Goal: Task Accomplishment & Management: Manage account settings

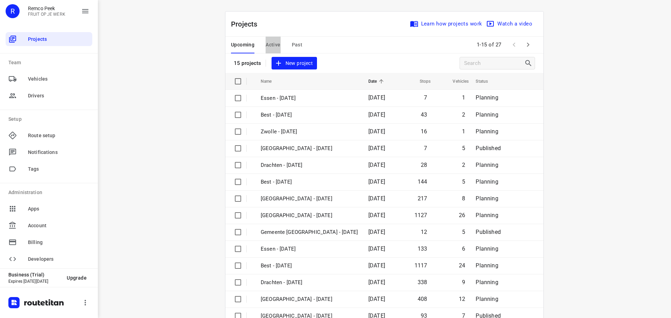
click at [270, 38] on button "Active" at bounding box center [273, 45] width 15 height 17
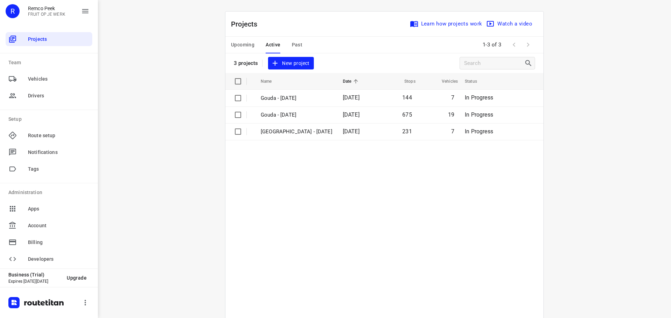
click at [242, 42] on span "Upcoming" at bounding box center [242, 45] width 23 height 9
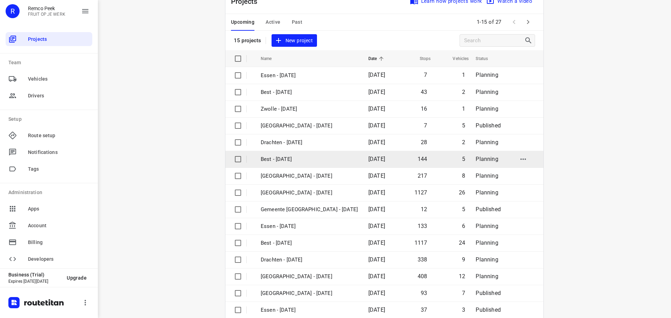
scroll to position [35, 0]
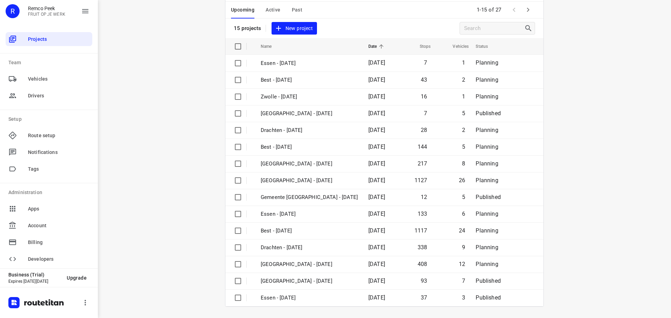
click at [524, 6] on icon "button" at bounding box center [528, 10] width 8 height 8
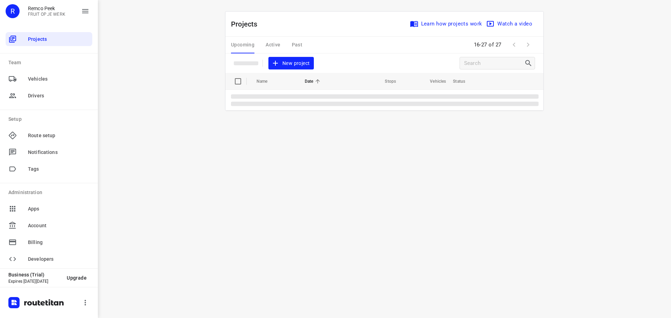
scroll to position [0, 0]
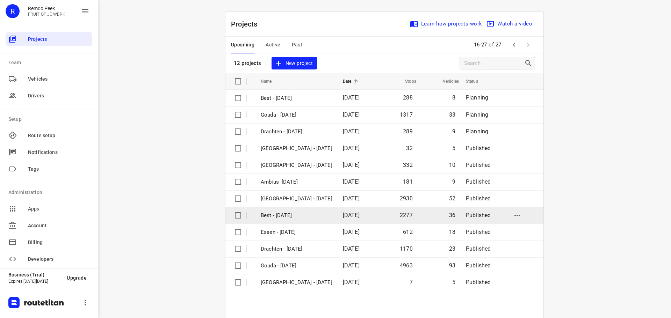
click at [285, 210] on td "Best - [DATE]" at bounding box center [296, 215] width 84 height 17
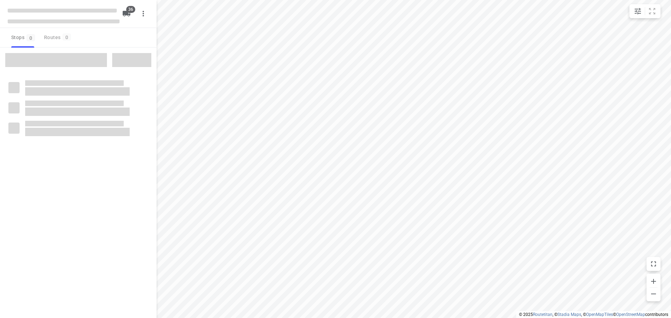
checkbox input "true"
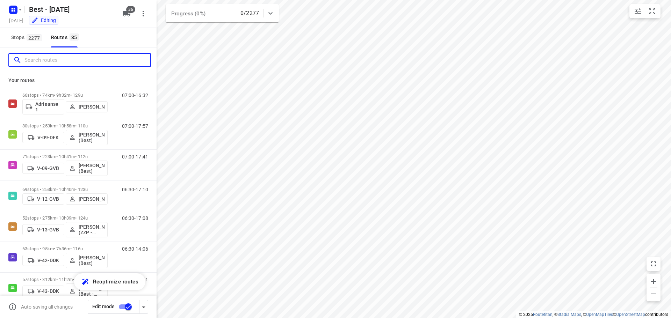
click at [82, 62] on input "Search routes" at bounding box center [87, 60] width 126 height 11
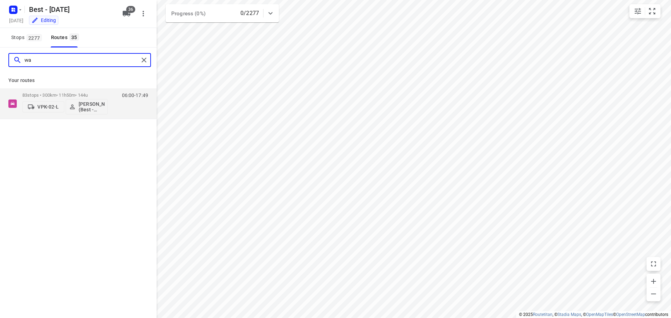
type input "w"
type input "a"
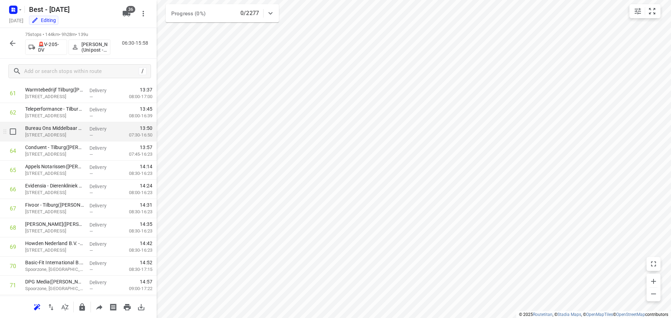
scroll to position [1153, 0]
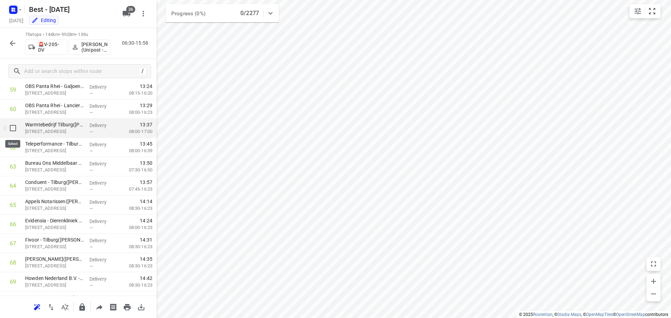
click at [15, 131] on input "checkbox" at bounding box center [13, 128] width 14 height 14
checkbox input "true"
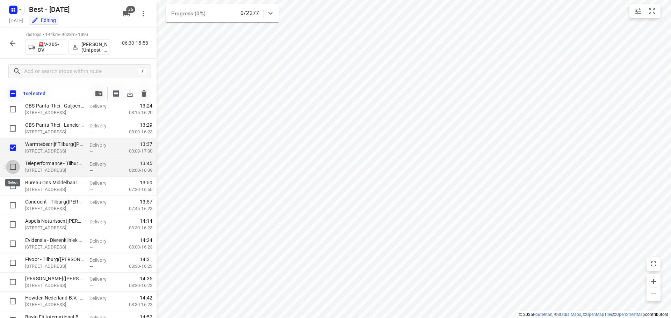
click at [13, 166] on input "checkbox" at bounding box center [13, 167] width 14 height 14
checkbox input "true"
click at [14, 185] on input "checkbox" at bounding box center [13, 186] width 14 height 14
checkbox input "true"
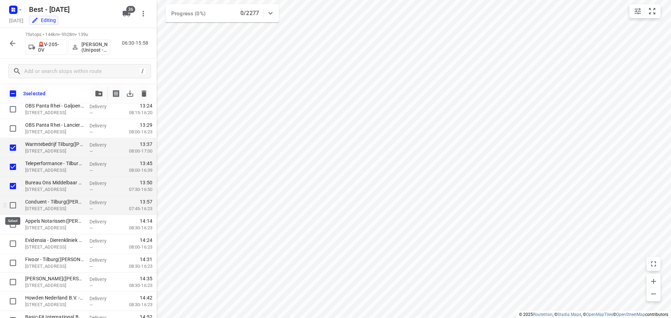
click at [15, 203] on input "checkbox" at bounding box center [13, 205] width 14 height 14
checkbox input "true"
click at [12, 223] on input "checkbox" at bounding box center [13, 225] width 14 height 14
checkbox input "true"
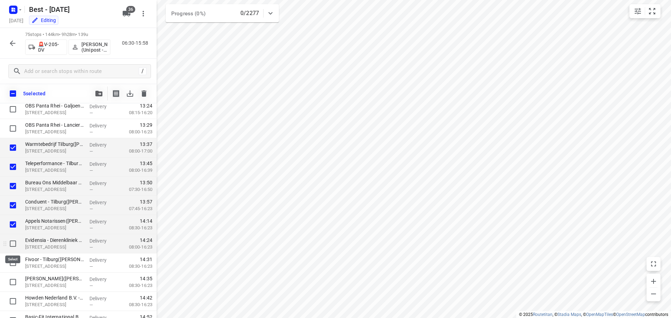
click at [12, 242] on input "checkbox" at bounding box center [13, 244] width 14 height 14
checkbox input "true"
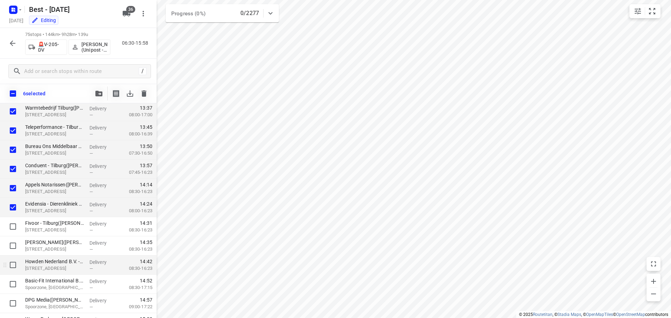
scroll to position [1223, 0]
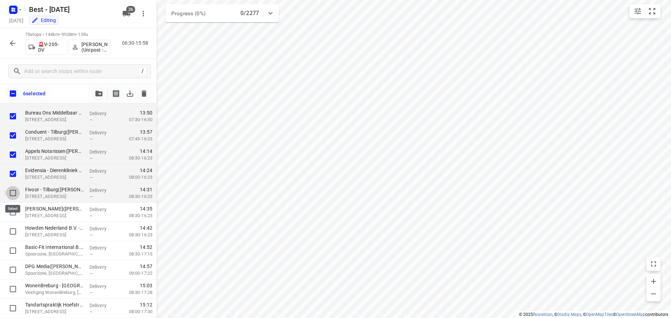
drag, startPoint x: 9, startPoint y: 194, endPoint x: 10, endPoint y: 202, distance: 7.8
click at [9, 194] on input "checkbox" at bounding box center [13, 193] width 14 height 14
checkbox input "true"
click at [12, 215] on input "checkbox" at bounding box center [13, 212] width 14 height 14
checkbox input "true"
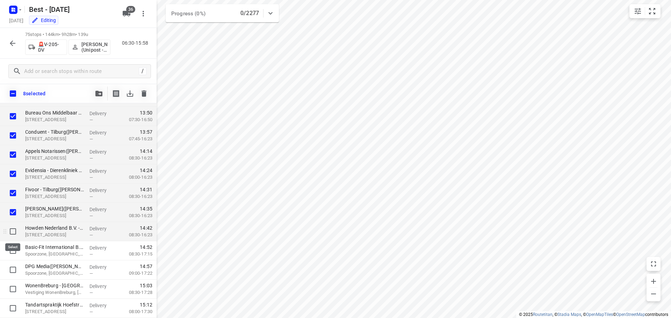
click at [13, 234] on input "checkbox" at bounding box center [13, 232] width 14 height 14
checkbox input "true"
click at [14, 247] on input "checkbox" at bounding box center [13, 251] width 14 height 14
checkbox input "true"
click at [15, 258] on div at bounding box center [11, 250] width 22 height 19
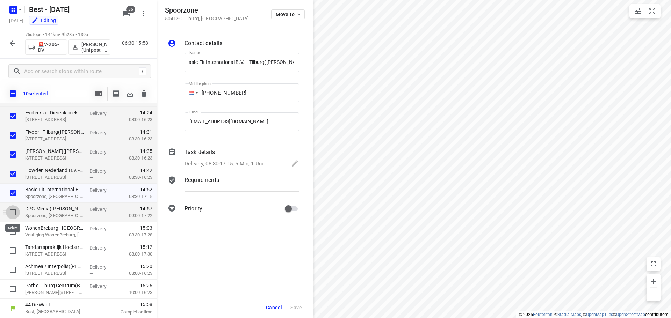
scroll to position [0, 0]
click at [13, 210] on input "checkbox" at bounding box center [13, 212] width 14 height 14
checkbox input "true"
click at [13, 227] on input "checkbox" at bounding box center [13, 232] width 14 height 14
checkbox input "true"
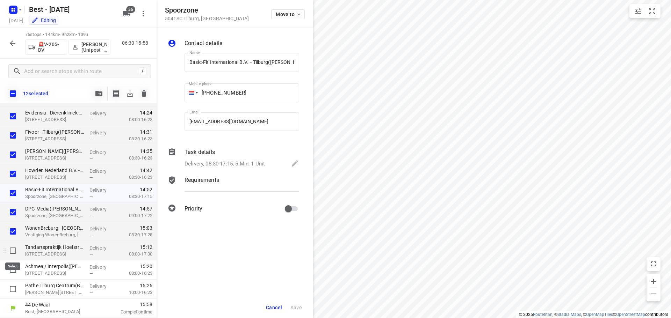
click at [13, 249] on input "checkbox" at bounding box center [13, 251] width 14 height 14
checkbox input "true"
click at [16, 268] on input "checkbox" at bounding box center [13, 270] width 14 height 14
checkbox input "true"
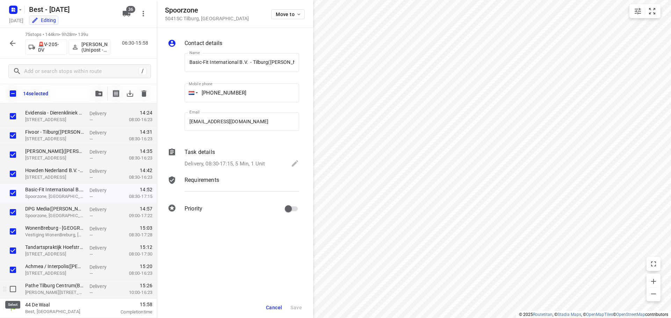
drag, startPoint x: 16, startPoint y: 290, endPoint x: 22, endPoint y: 282, distance: 9.9
click at [16, 289] on input "checkbox" at bounding box center [13, 289] width 14 height 14
checkbox input "true"
drag, startPoint x: 265, startPoint y: 309, endPoint x: 277, endPoint y: 296, distance: 17.1
click at [266, 308] on button "Cancel" at bounding box center [274, 308] width 22 height 13
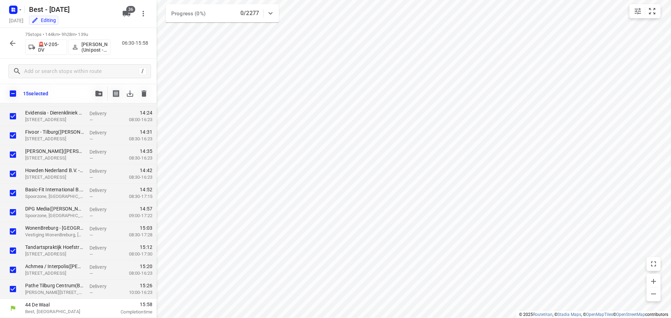
click at [97, 96] on icon "button" at bounding box center [98, 94] width 7 height 6
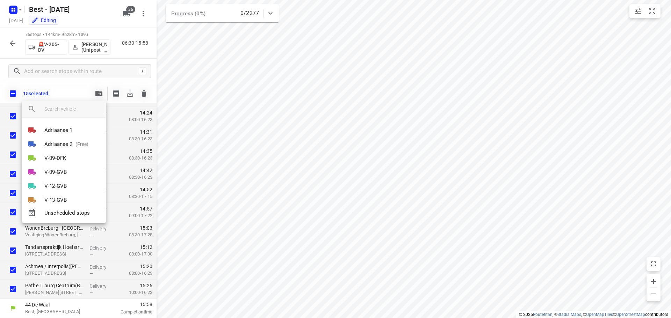
click at [76, 112] on input "search vehicle" at bounding box center [72, 109] width 56 height 10
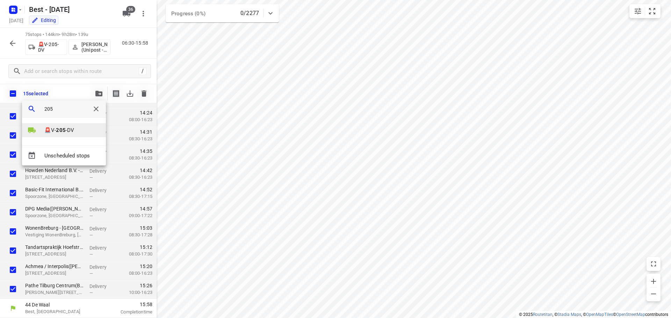
type input "205"
click at [66, 130] on p "🚨V- 205 -DV" at bounding box center [59, 130] width 30 height 8
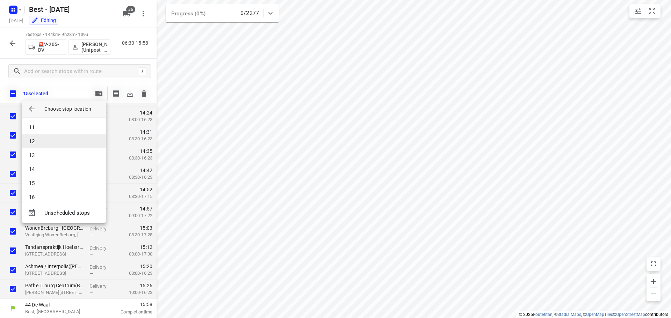
scroll to position [105, 0]
click at [45, 146] on li "10" at bounding box center [64, 149] width 84 height 14
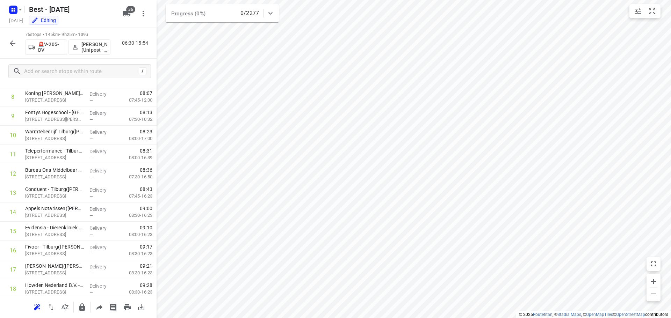
scroll to position [162, 0]
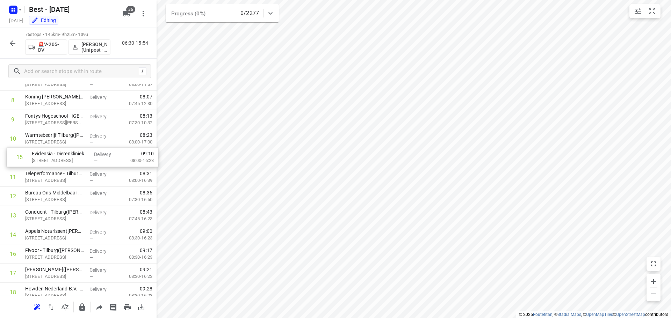
drag, startPoint x: 68, startPoint y: 237, endPoint x: 76, endPoint y: 158, distance: 80.0
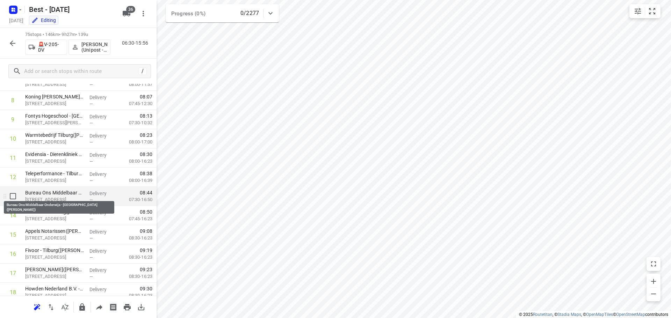
scroll to position [197, 0]
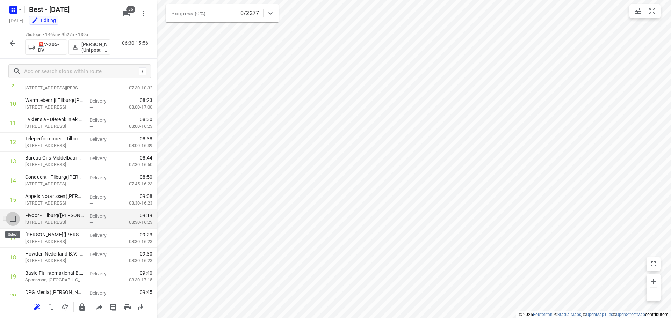
click at [13, 219] on input "checkbox" at bounding box center [13, 219] width 14 height 14
checkbox input "true"
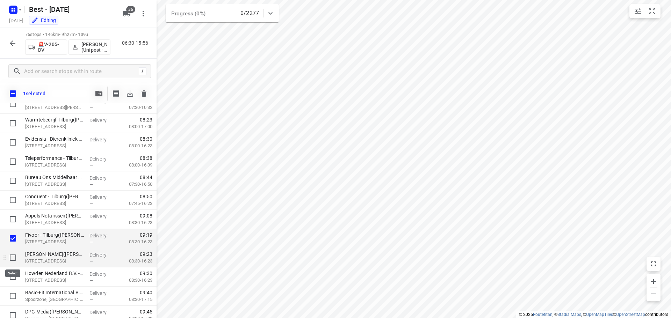
click at [10, 255] on input "checkbox" at bounding box center [13, 258] width 14 height 14
checkbox input "true"
click at [12, 273] on input "checkbox" at bounding box center [13, 277] width 14 height 14
checkbox input "true"
click at [93, 98] on button "button" at bounding box center [99, 94] width 14 height 14
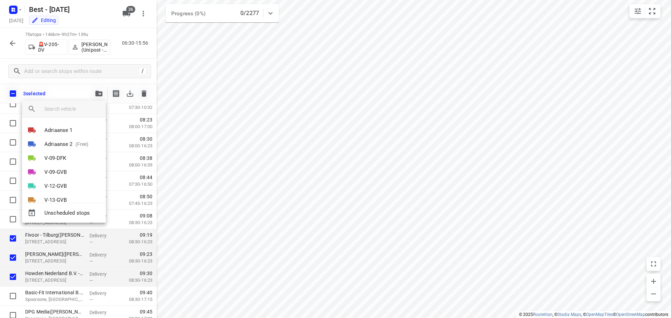
click at [89, 113] on input "search vehicle" at bounding box center [72, 109] width 56 height 10
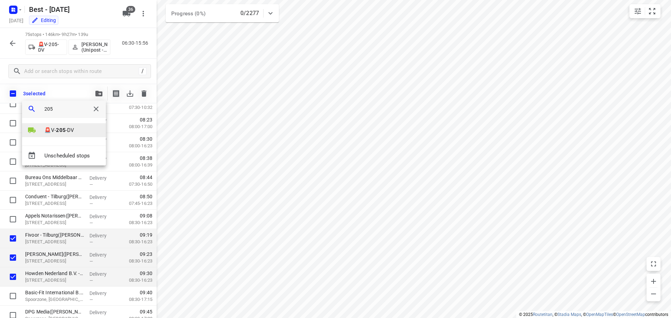
type input "205"
click at [71, 131] on p "🚨V- 205 -DV" at bounding box center [59, 130] width 30 height 8
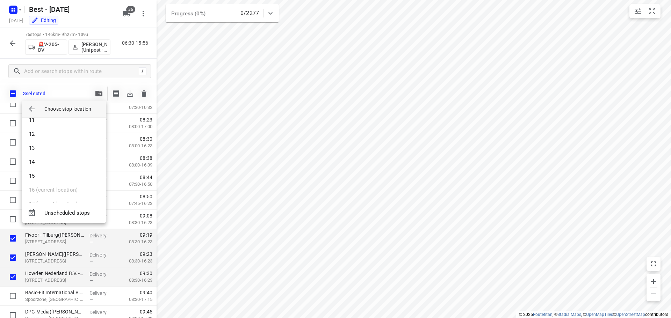
scroll to position [140, 0]
click at [45, 143] on li "12" at bounding box center [64, 142] width 84 height 14
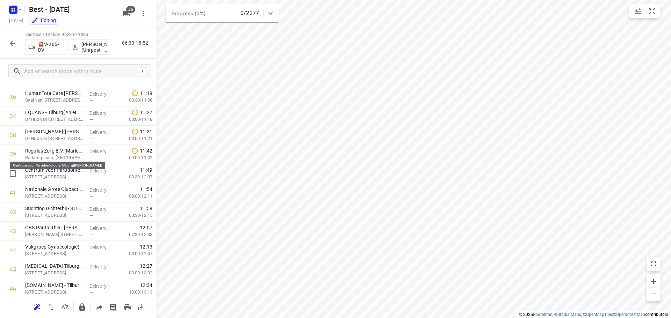
scroll to position [477, 0]
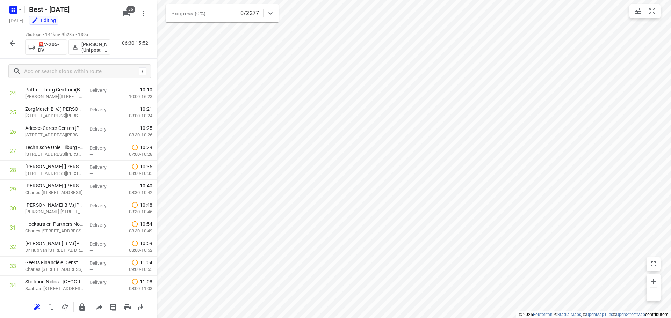
click at [8, 35] on div "75 stops • 144km • 9h23m • 139u 🚨V-205-DV [PERSON_NAME] (Unipost - Best - ZZP) …" at bounding box center [78, 43] width 157 height 31
drag, startPoint x: 9, startPoint y: 38, endPoint x: 63, endPoint y: 6, distance: 63.2
click at [9, 38] on button "button" at bounding box center [13, 43] width 14 height 14
